Goal: Task Accomplishment & Management: Manage account settings

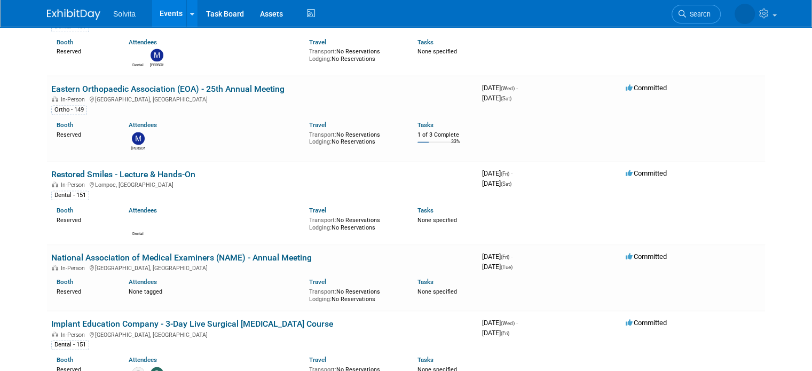
scroll to position [1523, 0]
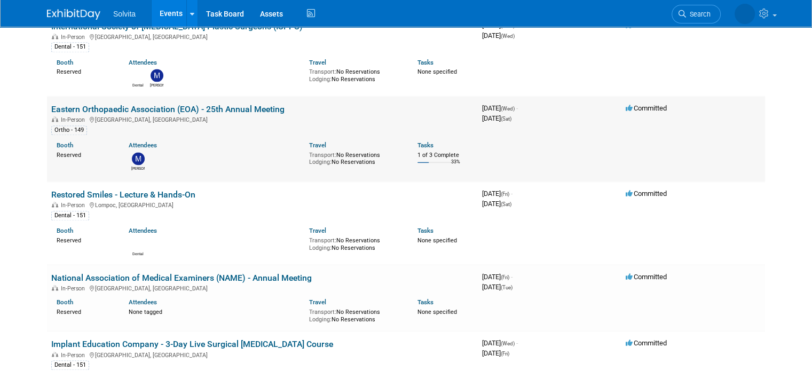
click at [171, 104] on link "Eastern Orthopaedic Association (EOA) - 25th Annual Meeting" at bounding box center [167, 109] width 233 height 10
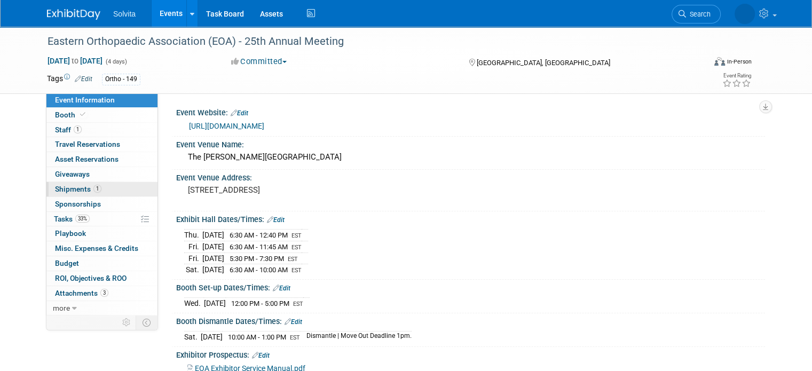
click at [75, 192] on span "Shipments 1" at bounding box center [78, 189] width 46 height 9
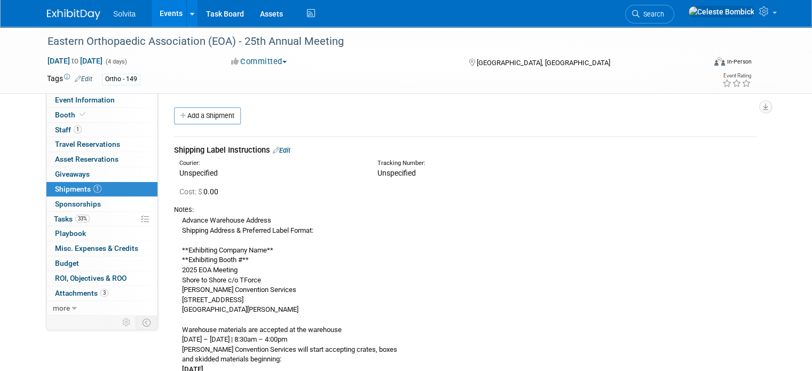
click at [279, 150] on link "Edit" at bounding box center [282, 150] width 18 height 8
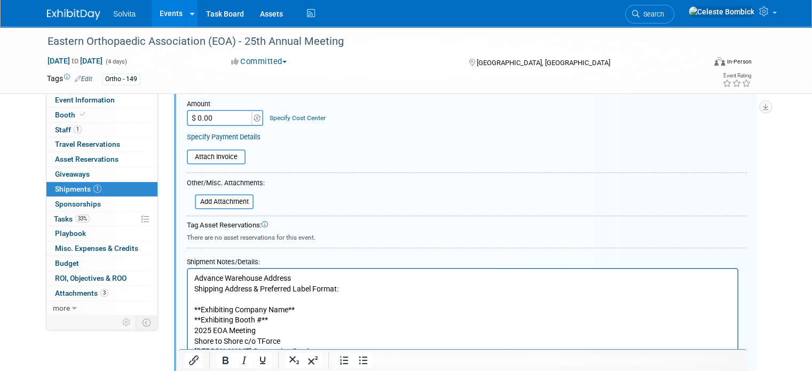
scroll to position [205, 0]
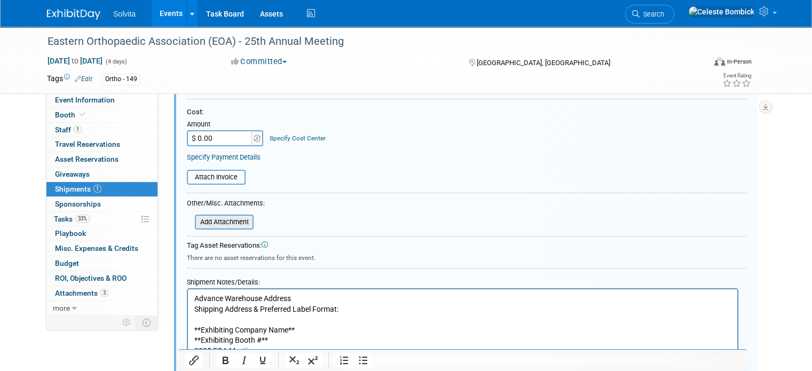
click at [215, 218] on input "file" at bounding box center [188, 222] width 127 height 13
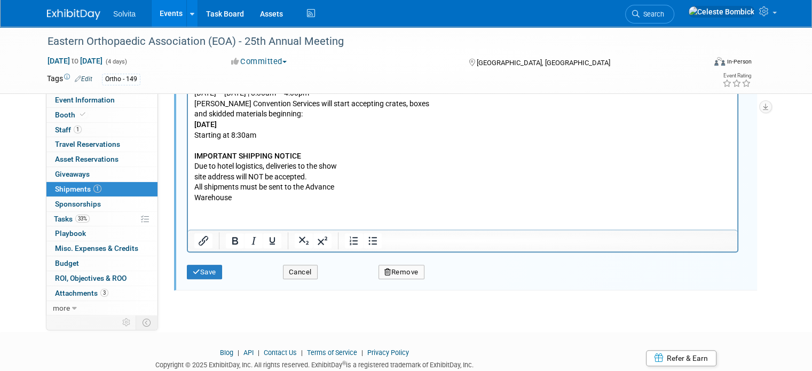
scroll to position [552, 0]
click at [193, 269] on icon "submit" at bounding box center [196, 271] width 7 height 7
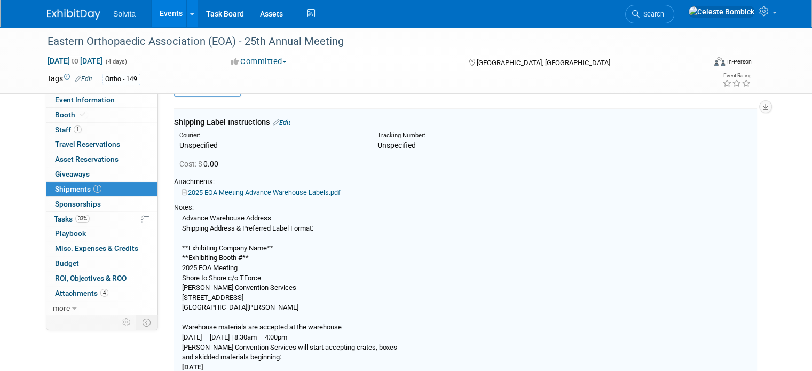
scroll to position [15, 0]
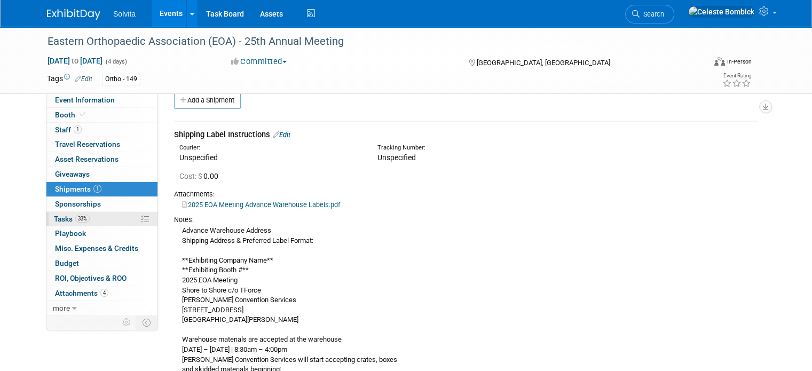
click at [57, 216] on span "Tasks 33%" at bounding box center [72, 219] width 36 height 9
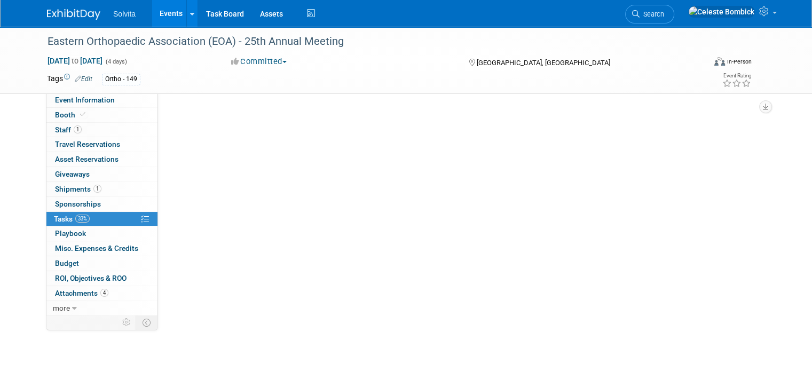
scroll to position [0, 0]
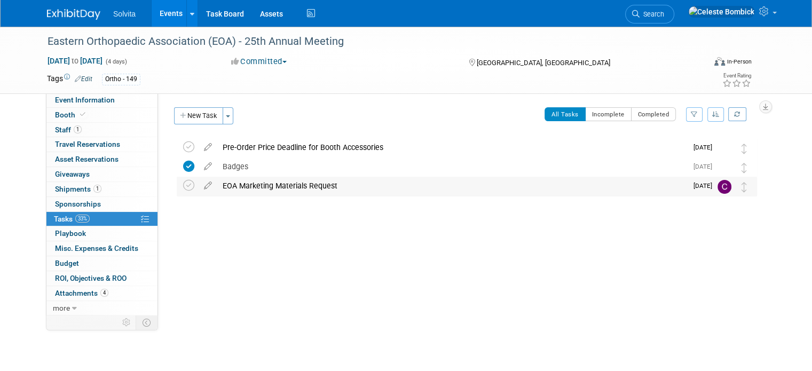
click at [732, 187] on img at bounding box center [725, 187] width 14 height 14
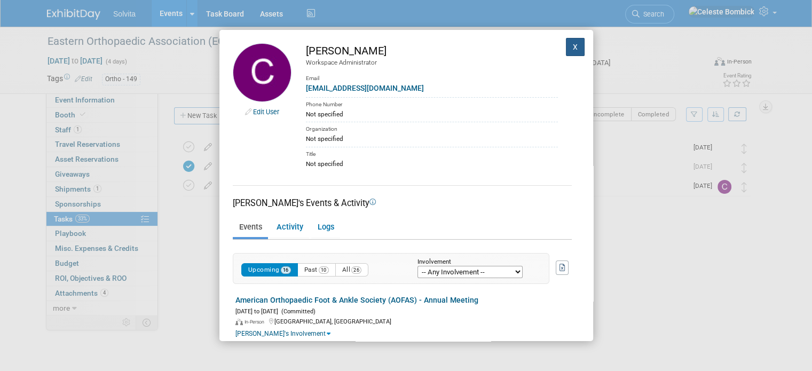
click at [567, 41] on button "X" at bounding box center [575, 47] width 19 height 18
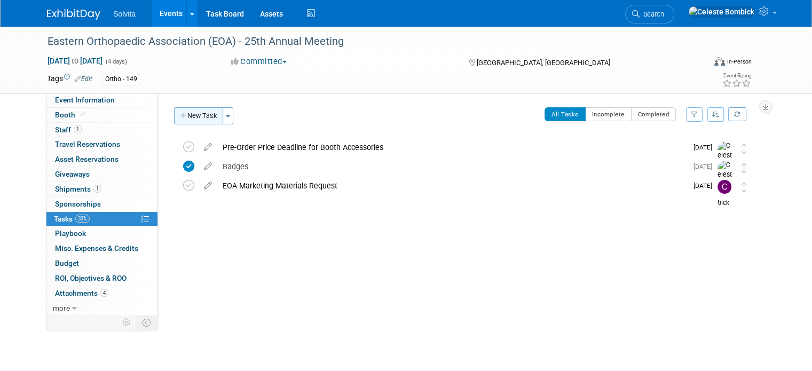
click at [184, 112] on button "New Task" at bounding box center [198, 115] width 49 height 17
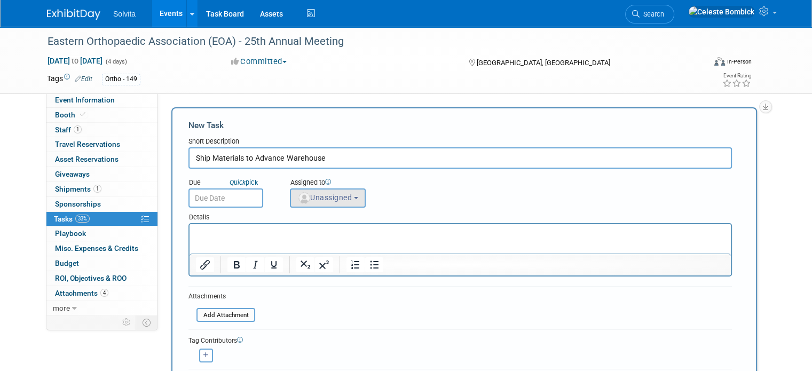
type input "Ship Materials to Advance Warehouse"
click at [302, 190] on button "Unassigned" at bounding box center [328, 198] width 76 height 19
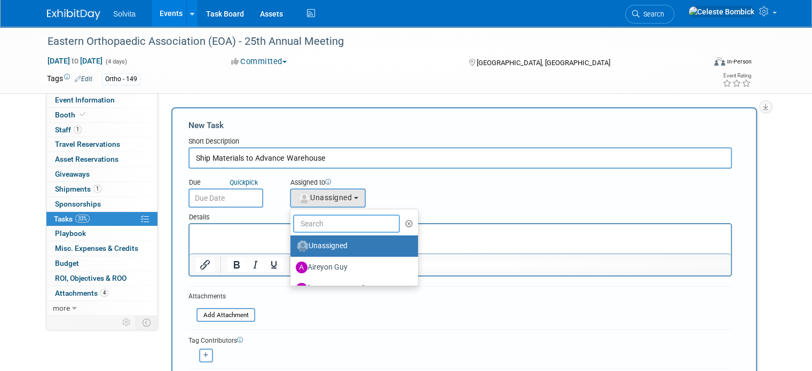
click at [320, 225] on input "text" at bounding box center [346, 224] width 107 height 18
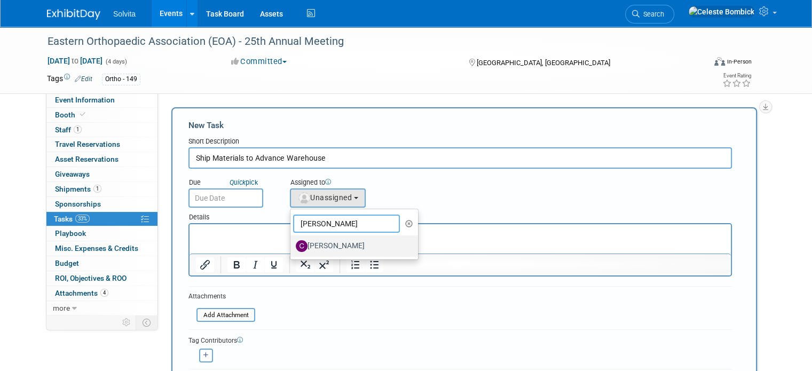
type input "cindy"
click at [323, 247] on label "[PERSON_NAME]" at bounding box center [352, 246] width 112 height 17
click at [292, 247] on input "[PERSON_NAME]" at bounding box center [288, 244] width 7 height 7
select select "0bd86281-f18e-4f5e-85aa-f44d0f85dcc9"
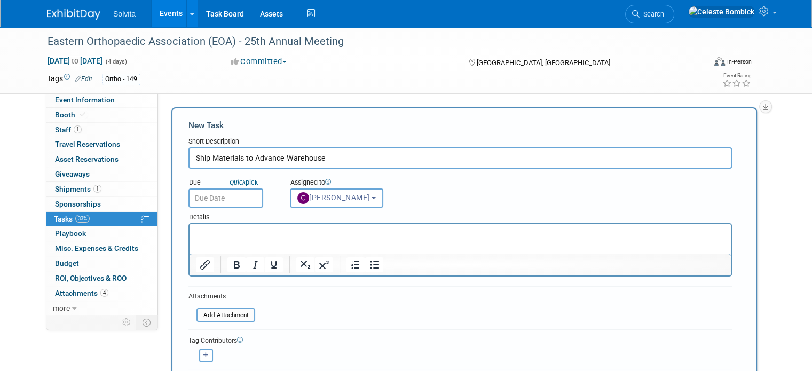
scroll to position [55, 0]
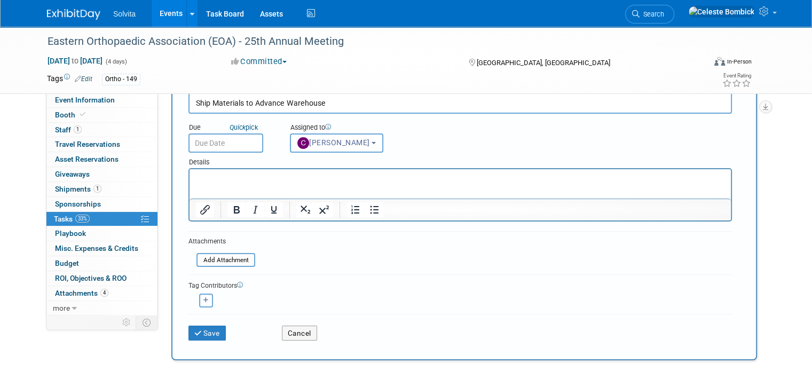
click at [203, 299] on icon "button" at bounding box center [205, 300] width 5 height 6
select select
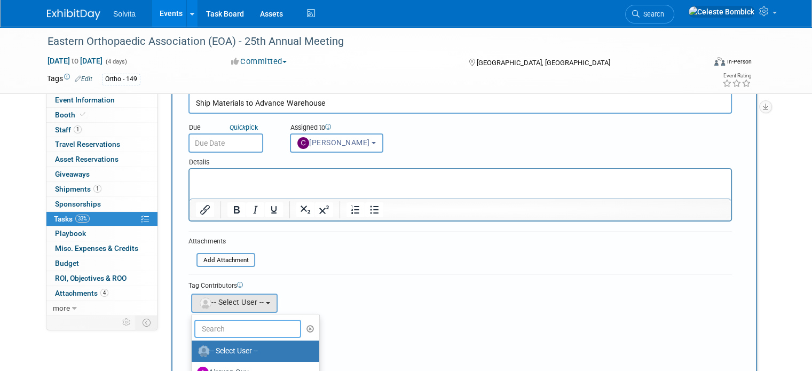
click at [217, 324] on input "text" at bounding box center [247, 329] width 107 height 18
type input "cel"
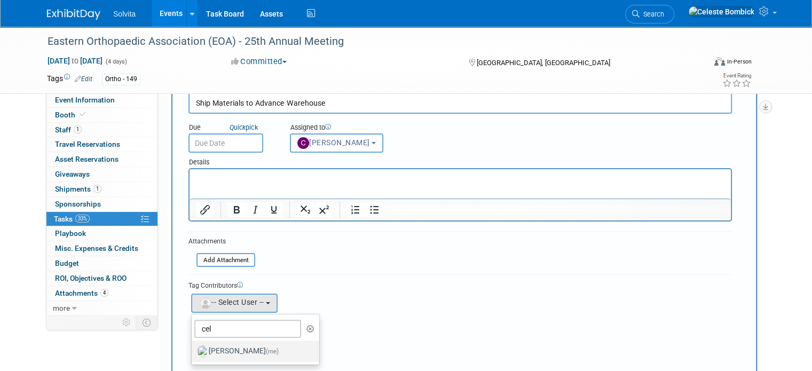
click at [219, 347] on label "Celeste Bombick (me)" at bounding box center [253, 351] width 112 height 17
click at [193, 347] on input "Celeste Bombick (me)" at bounding box center [189, 350] width 7 height 7
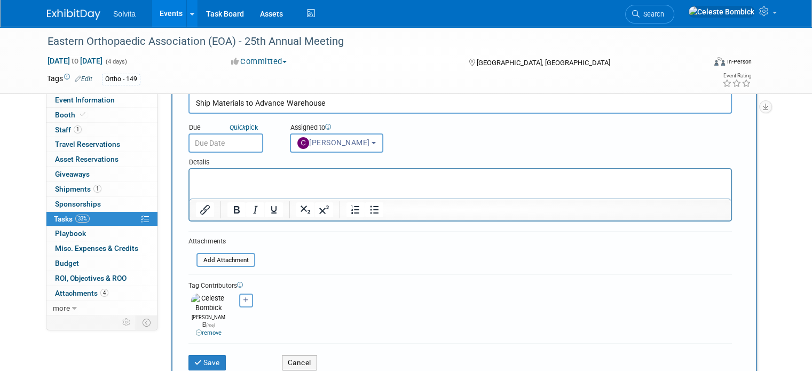
click at [201, 151] on body "Solvita Events Add Event Bulk Upload Events Shareable Event Boards Recently Vie…" at bounding box center [406, 130] width 812 height 371
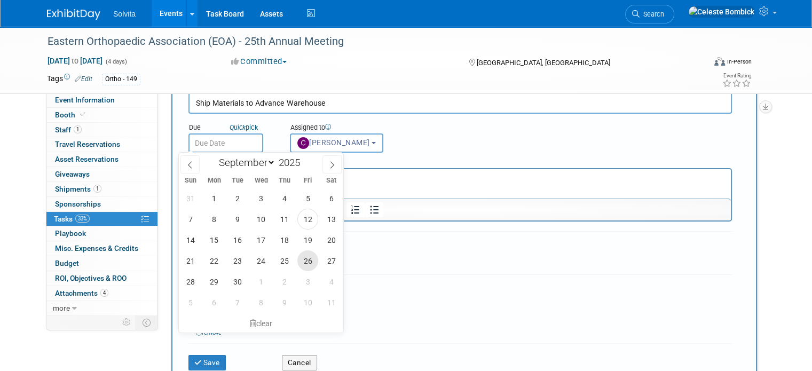
click at [304, 264] on span "26" at bounding box center [307, 260] width 21 height 21
type input "Sep 26, 2025"
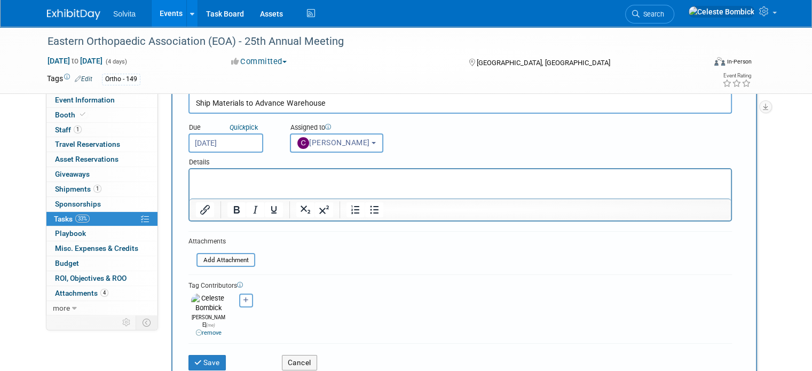
click at [232, 179] on p "Rich Text Area. Press ALT-0 for help." at bounding box center [460, 179] width 529 height 11
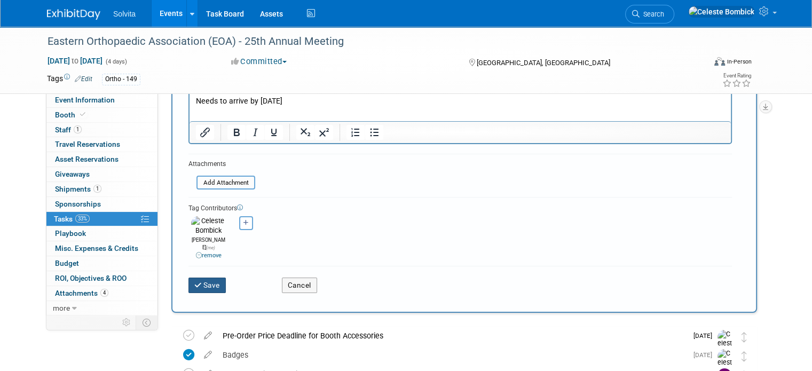
click at [201, 278] on button "Save" at bounding box center [207, 285] width 37 height 15
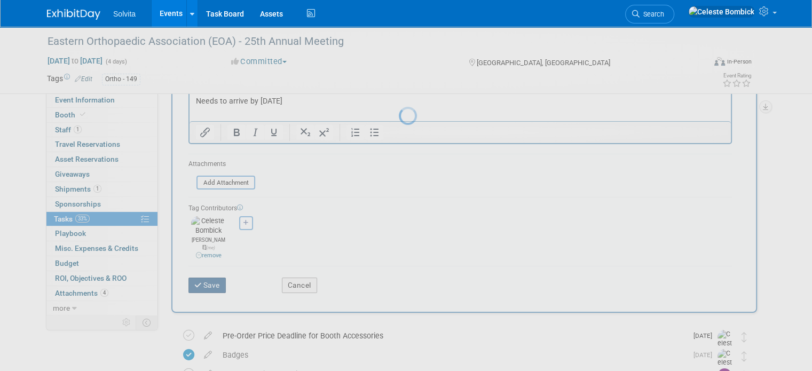
scroll to position [0, 0]
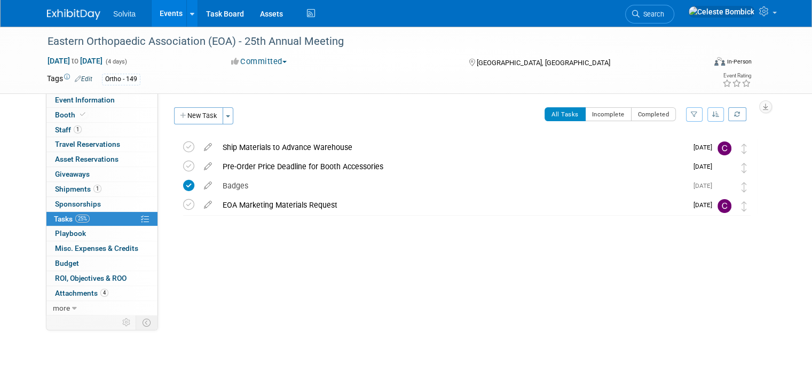
click at [54, 10] on img at bounding box center [73, 14] width 53 height 11
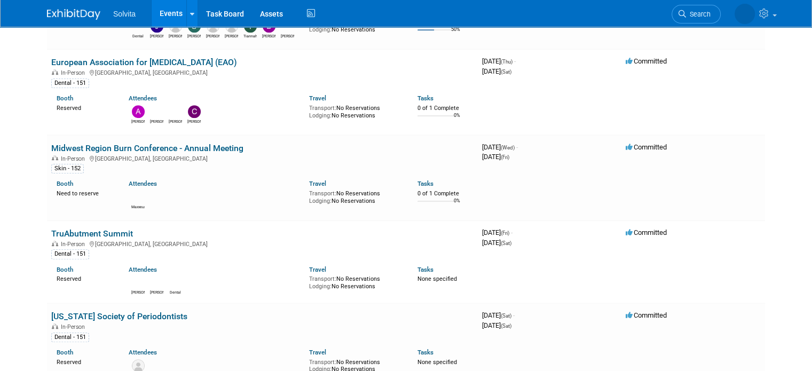
scroll to position [654, 0]
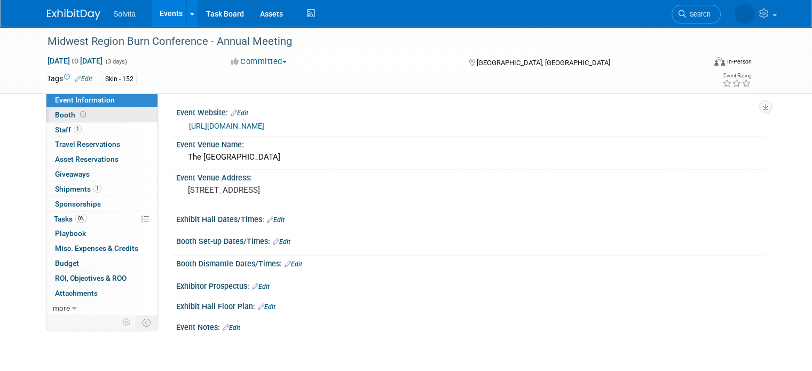
click at [99, 121] on link "Booth" at bounding box center [101, 115] width 111 height 14
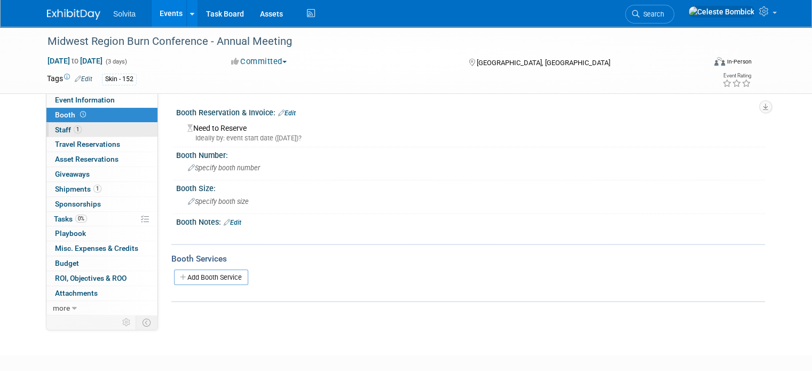
click at [92, 135] on link "1 Staff 1" at bounding box center [101, 130] width 111 height 14
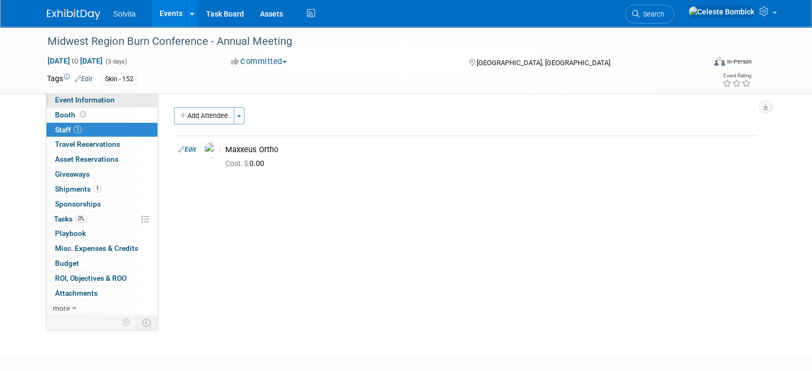
click at [90, 100] on span "Event Information" at bounding box center [85, 100] width 60 height 9
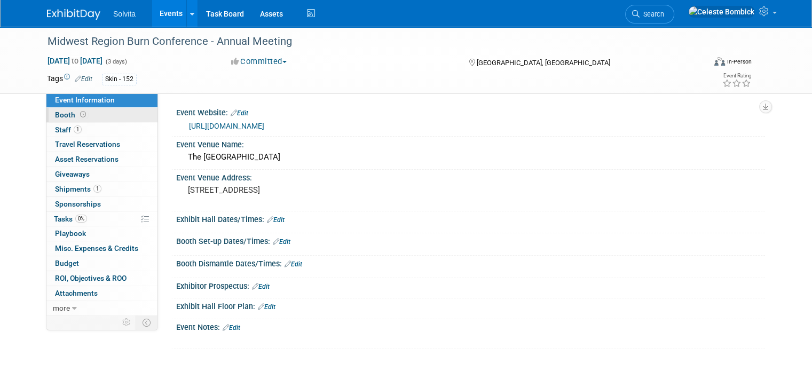
click at [105, 119] on link "Booth" at bounding box center [101, 115] width 111 height 14
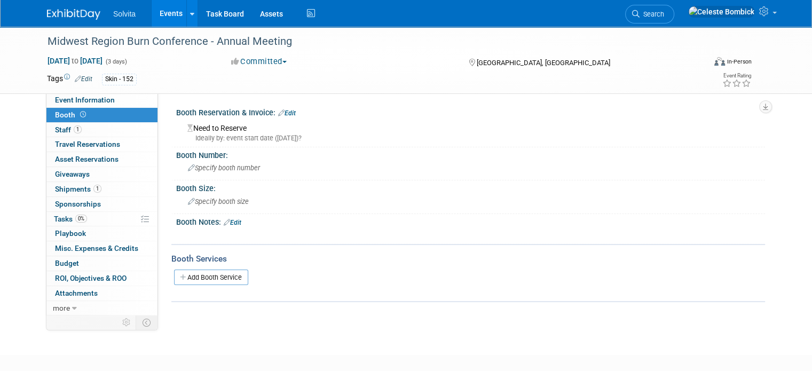
click at [268, 58] on button "Committed" at bounding box center [259, 61] width 64 height 11
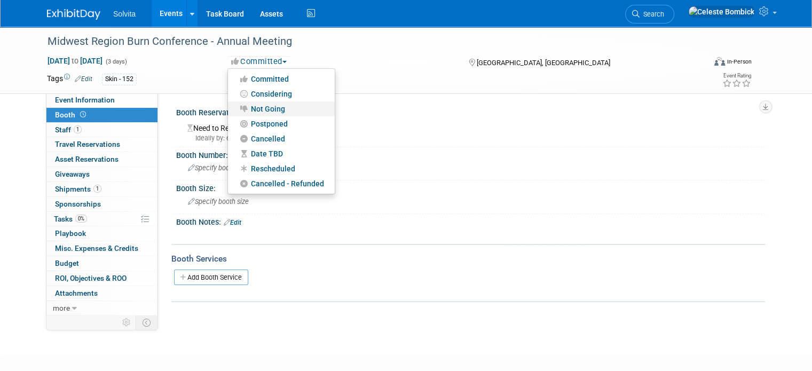
click at [268, 111] on link "Not Going" at bounding box center [281, 108] width 107 height 15
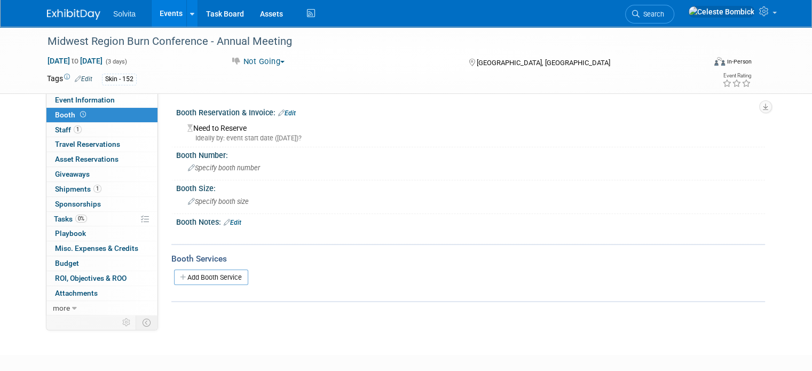
click at [69, 11] on img at bounding box center [73, 14] width 53 height 11
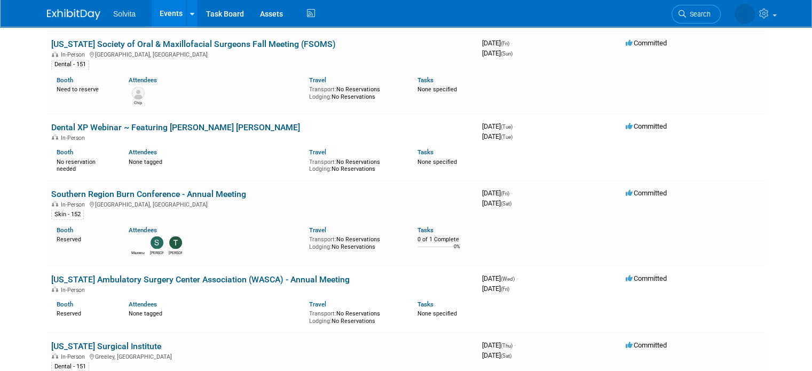
scroll to position [1922, 0]
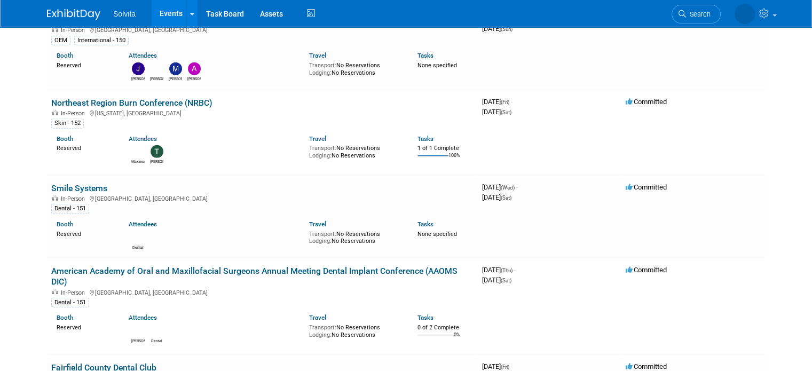
scroll to position [2565, 0]
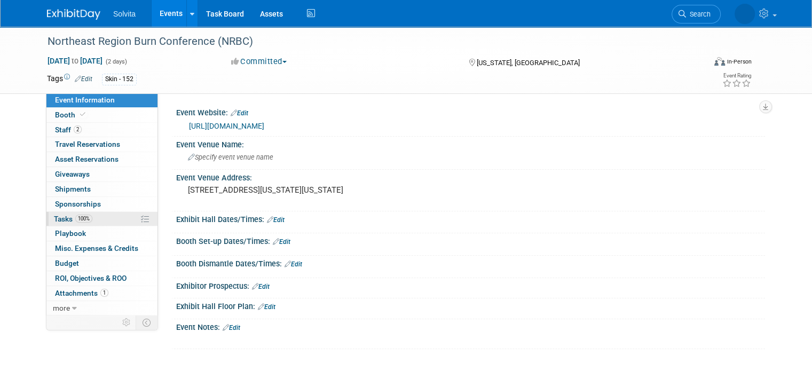
click at [64, 216] on span "Tasks 100%" at bounding box center [73, 219] width 38 height 9
